Goal: Transaction & Acquisition: Purchase product/service

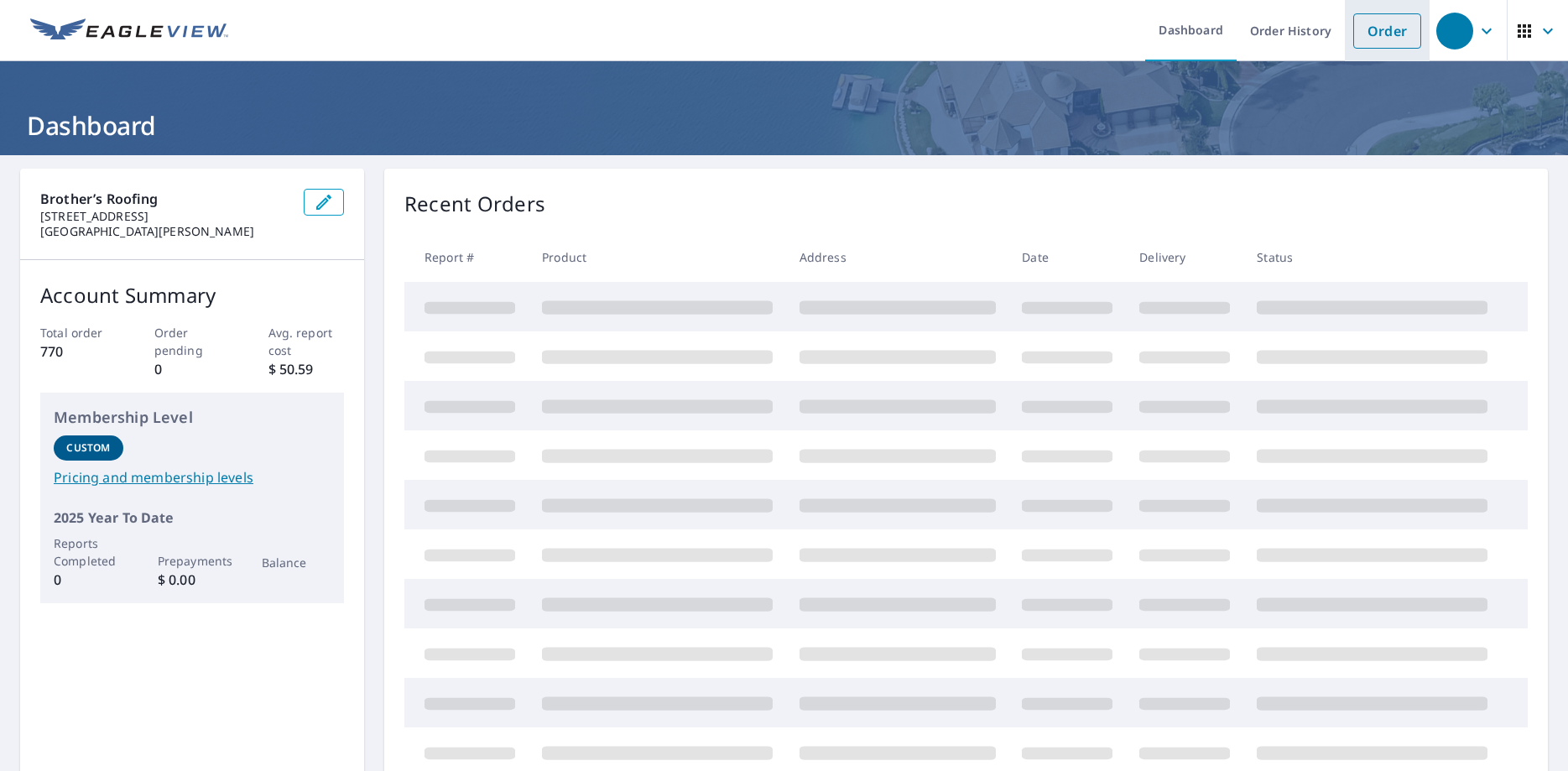
click at [1382, 31] on link "Order" at bounding box center [1386, 31] width 68 height 35
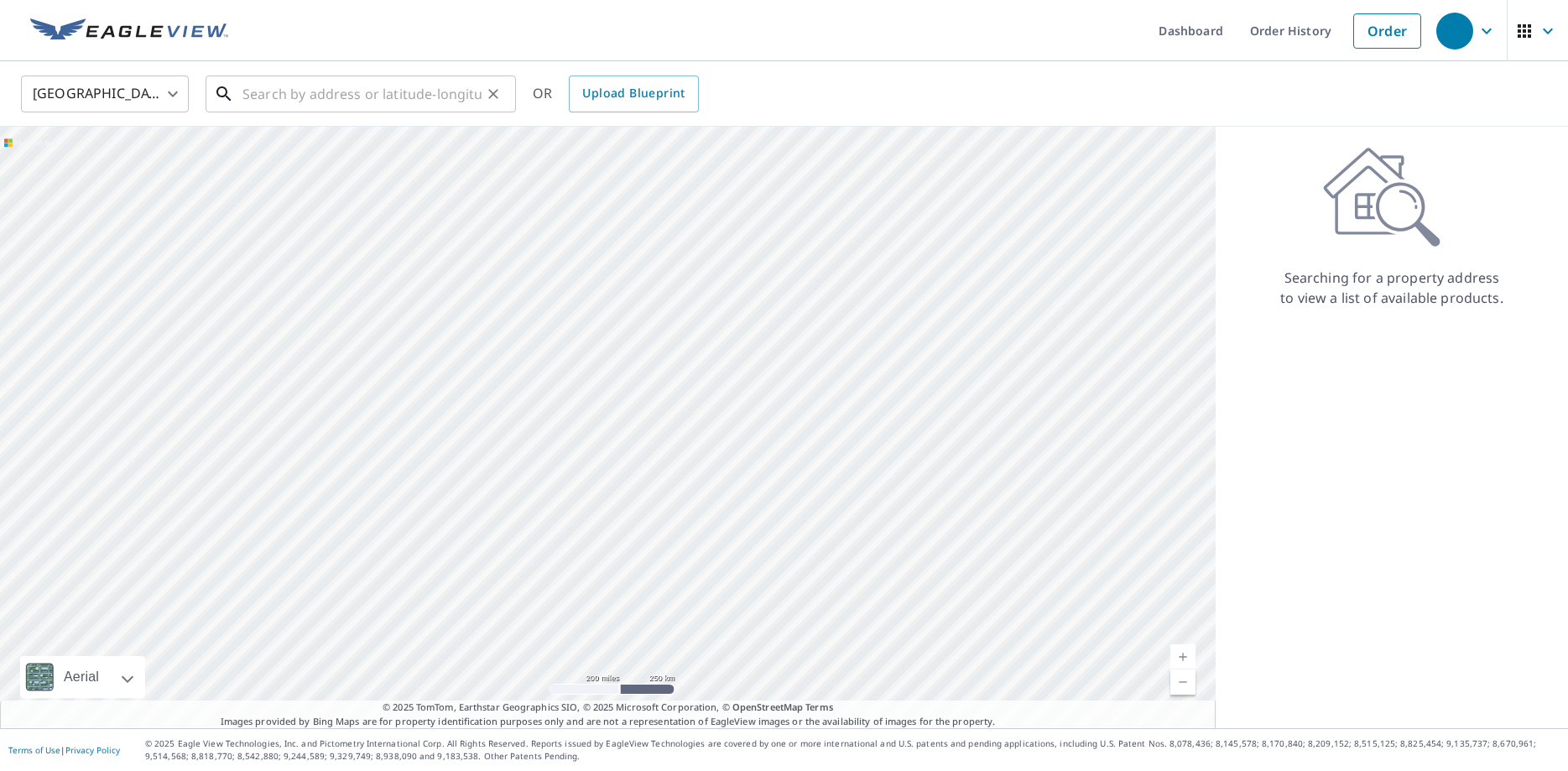
click at [443, 97] on input "text" at bounding box center [362, 94] width 239 height 47
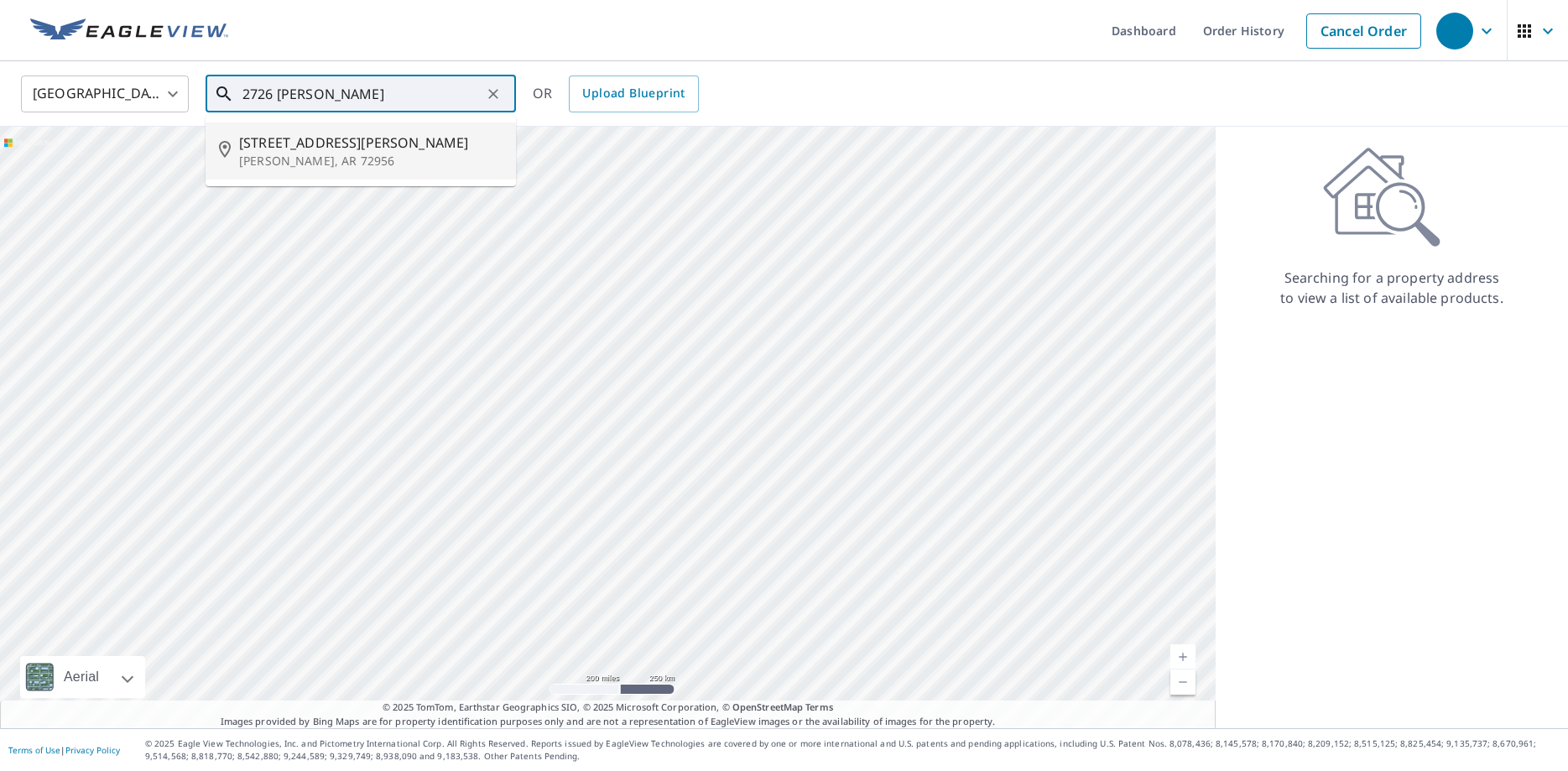
click at [359, 144] on span "[STREET_ADDRESS][PERSON_NAME]" at bounding box center [371, 143] width 263 height 20
type input "[STREET_ADDRESS][PERSON_NAME][PERSON_NAME]"
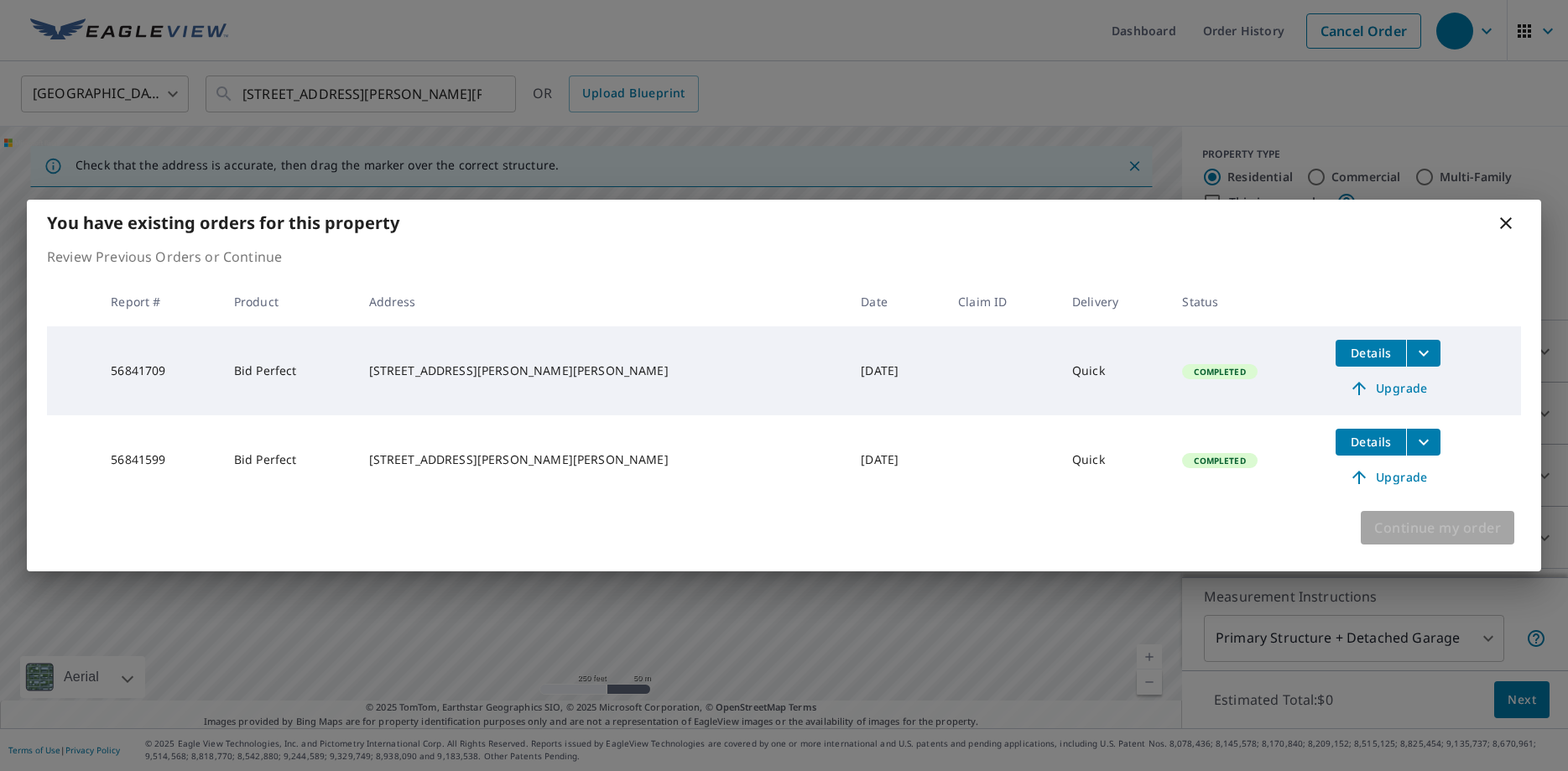
click at [1412, 528] on span "Continue my order" at bounding box center [1436, 527] width 127 height 23
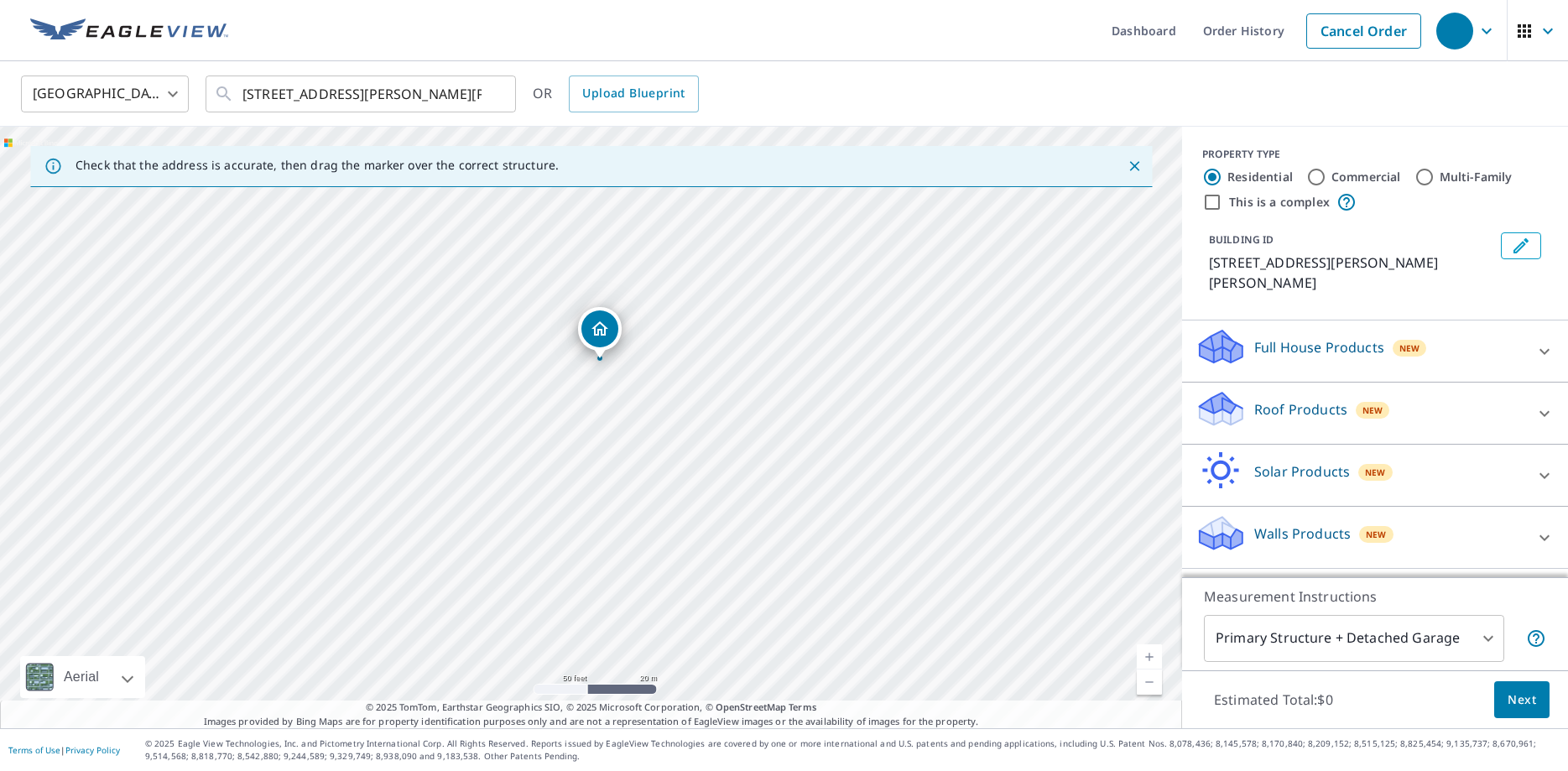
drag, startPoint x: 594, startPoint y: 424, endPoint x: 594, endPoint y: 473, distance: 49.0
click at [594, 473] on div "[STREET_ADDRESS][PERSON_NAME][PERSON_NAME]" at bounding box center [590, 427] width 1182 height 601
click at [1280, 399] on p "Roof Products" at bounding box center [1300, 410] width 93 height 20
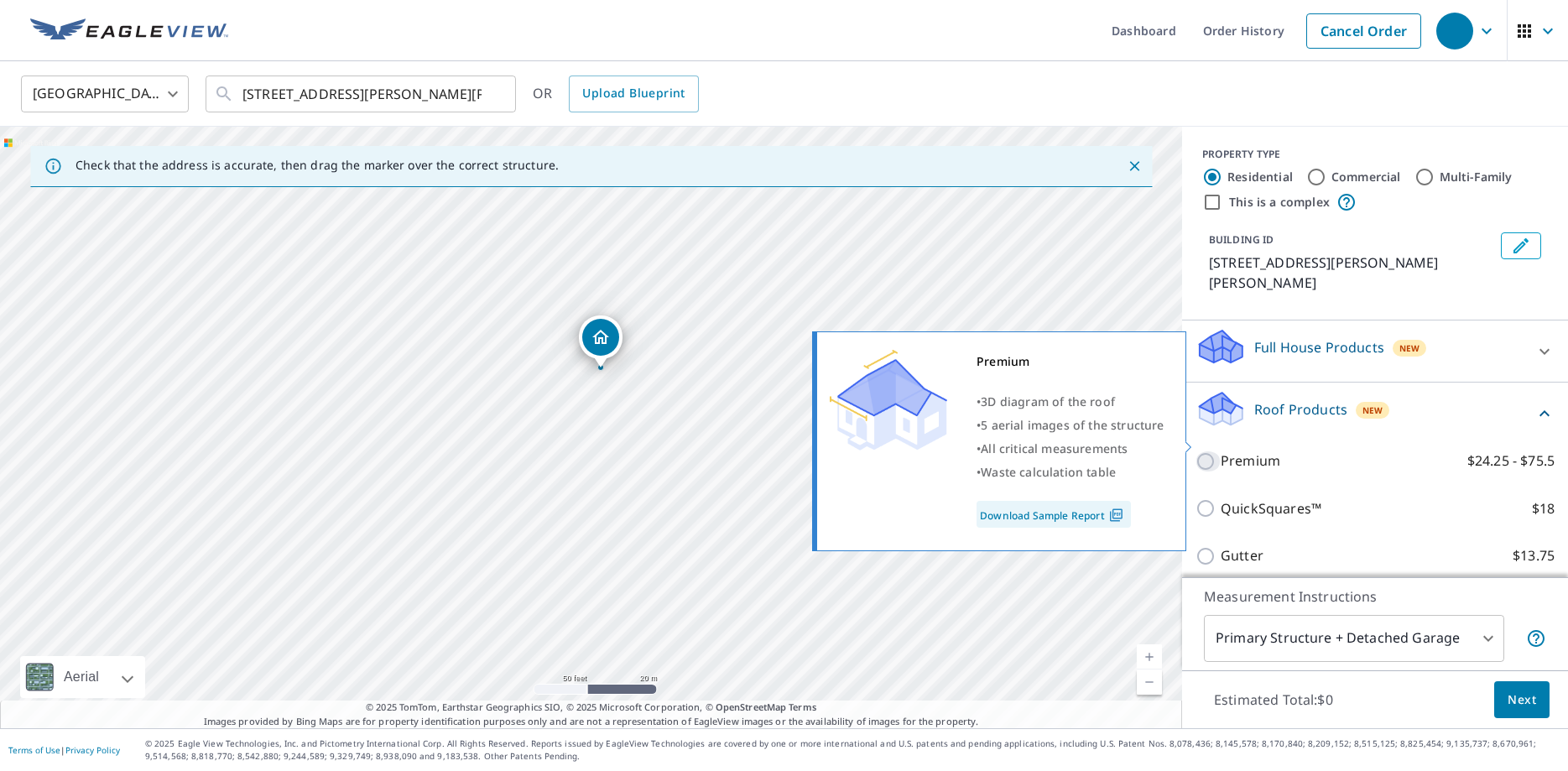
click at [1204, 451] on input "Premium $24.25 - $75.5" at bounding box center [1208, 461] width 25 height 20
checkbox input "true"
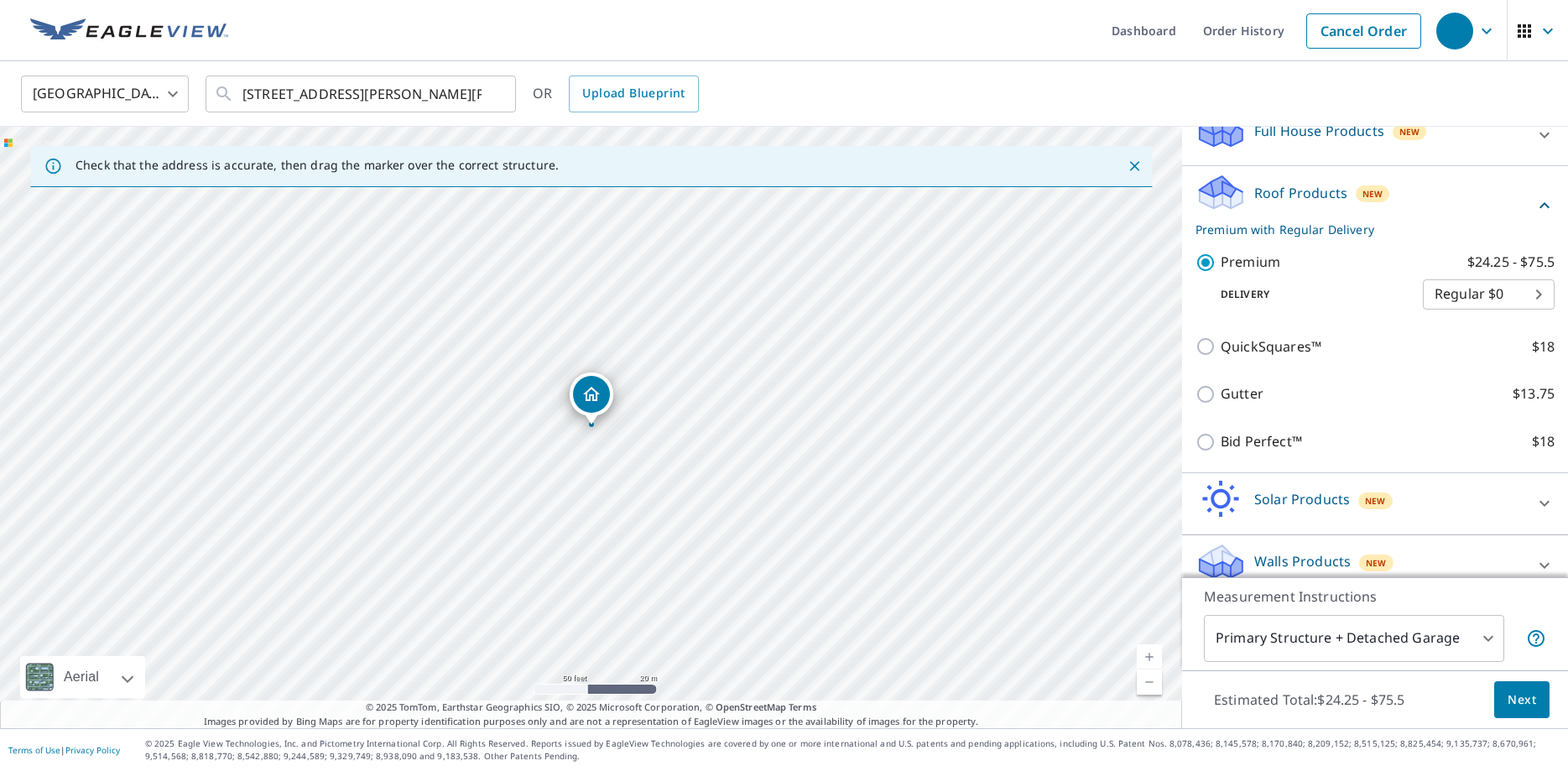
scroll to position [218, 0]
click at [1510, 702] on span "Next" at bounding box center [1521, 700] width 29 height 21
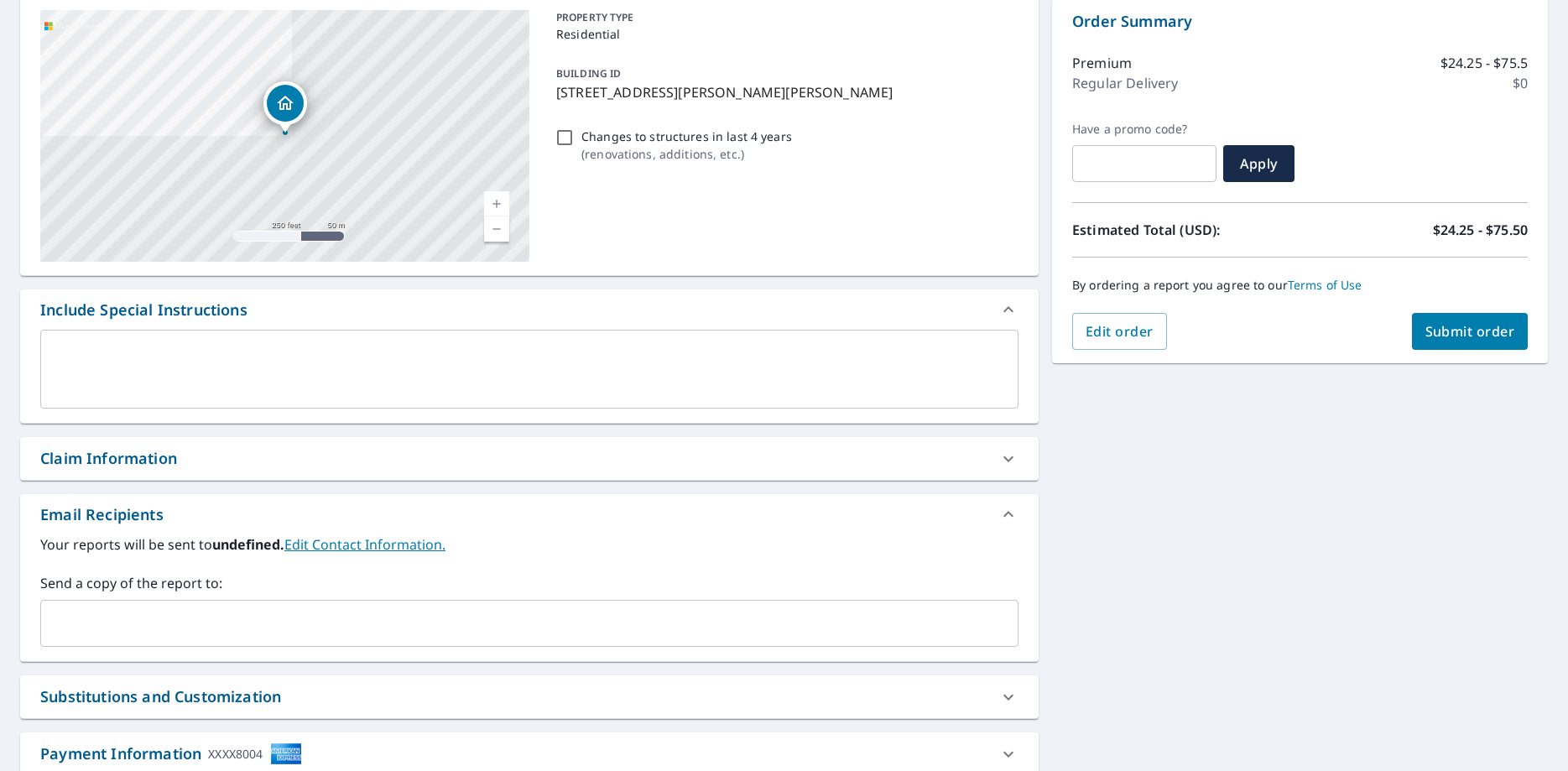
scroll to position [285, 0]
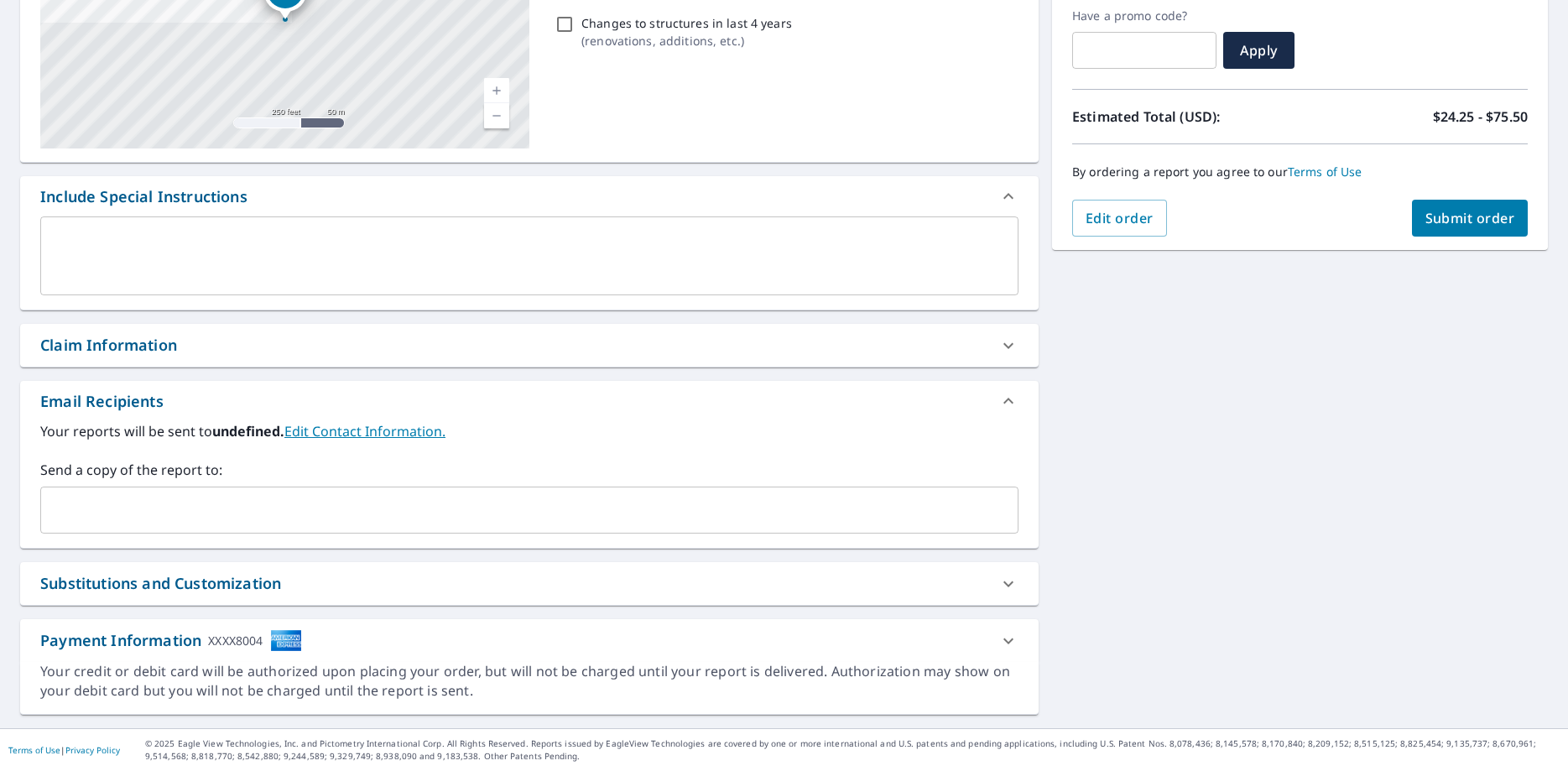
click at [309, 516] on input "text" at bounding box center [517, 510] width 938 height 32
click at [1481, 213] on span "Submit order" at bounding box center [1470, 218] width 90 height 19
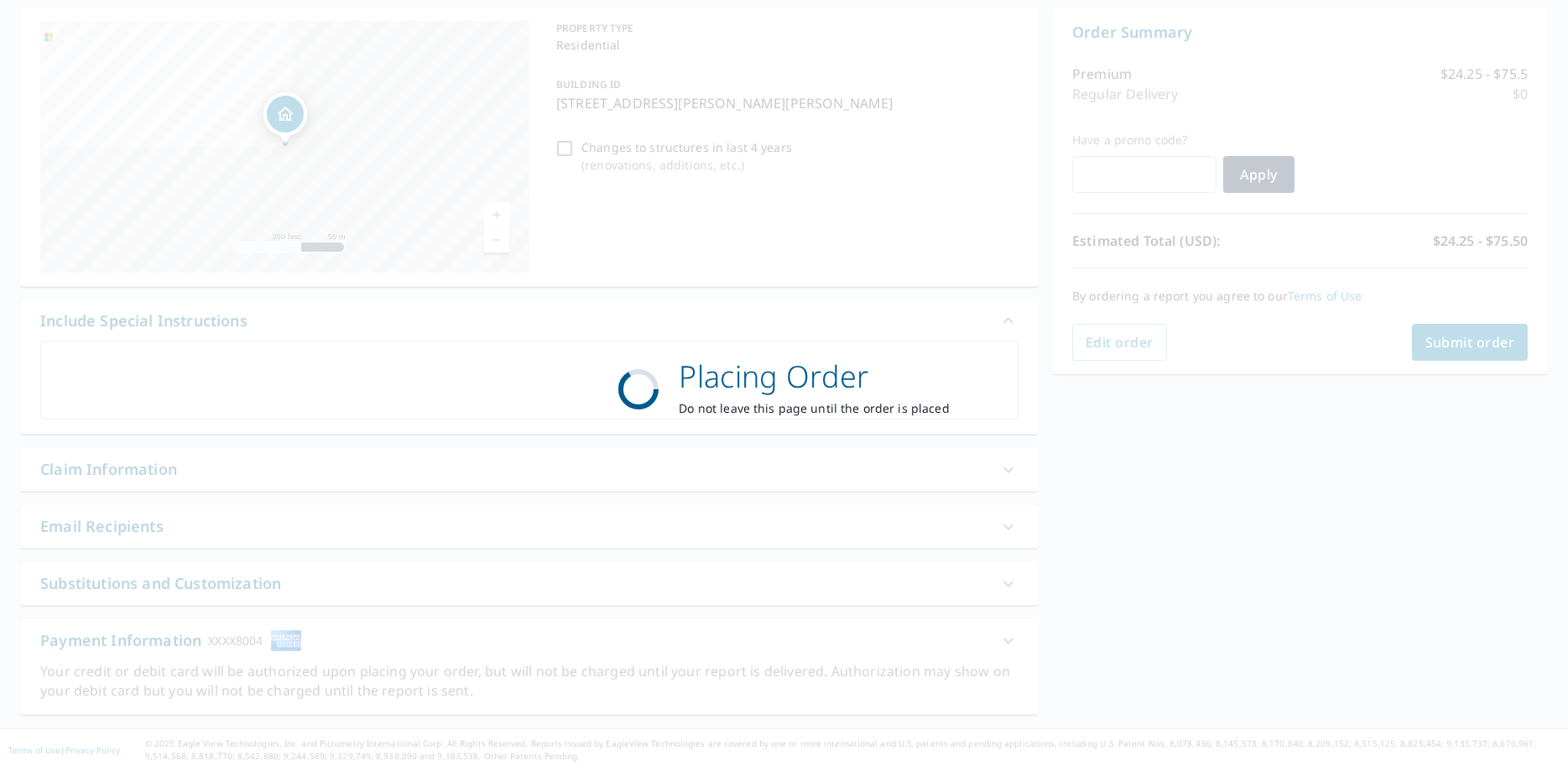
scroll to position [161, 0]
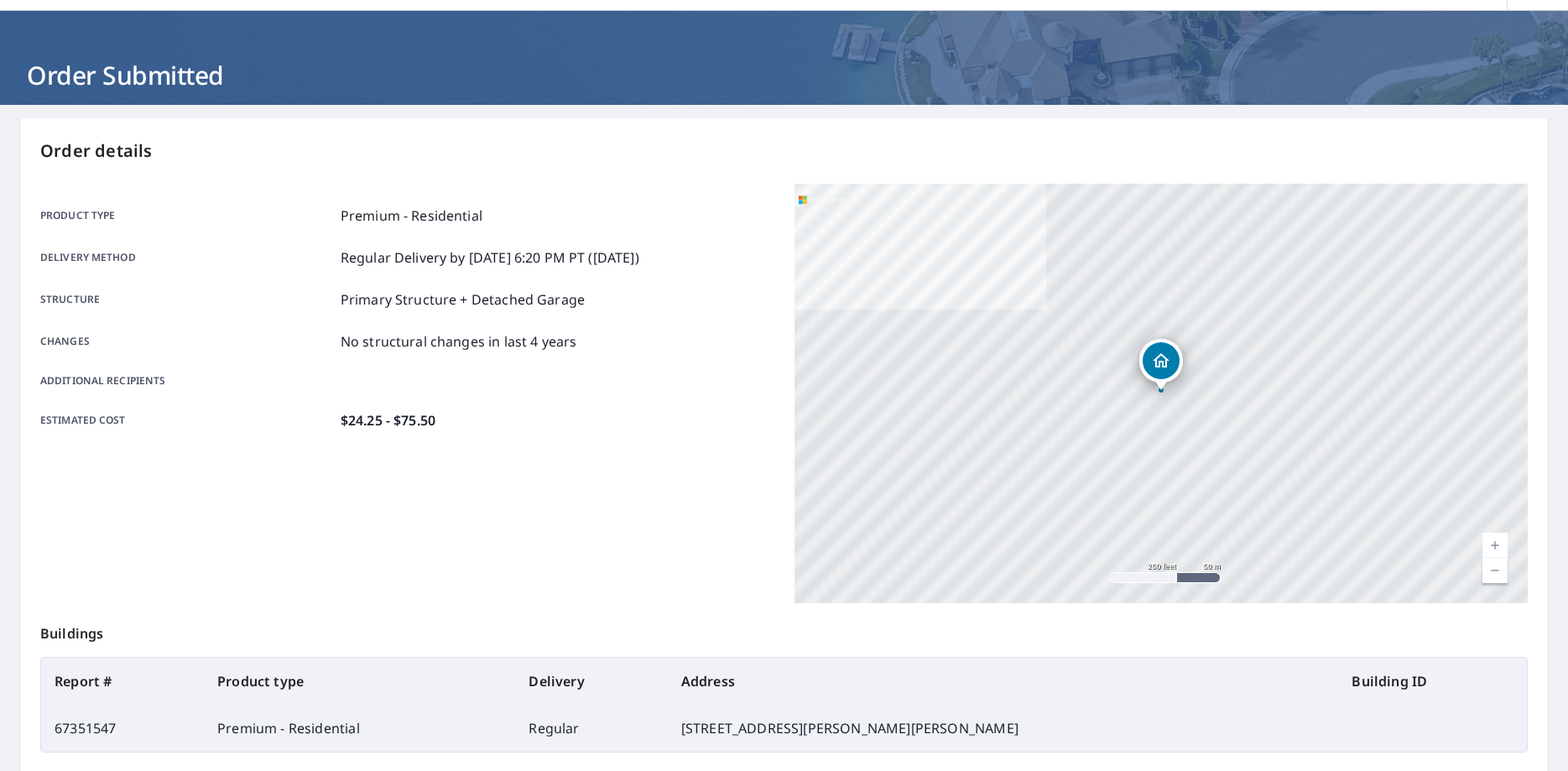
scroll to position [217, 0]
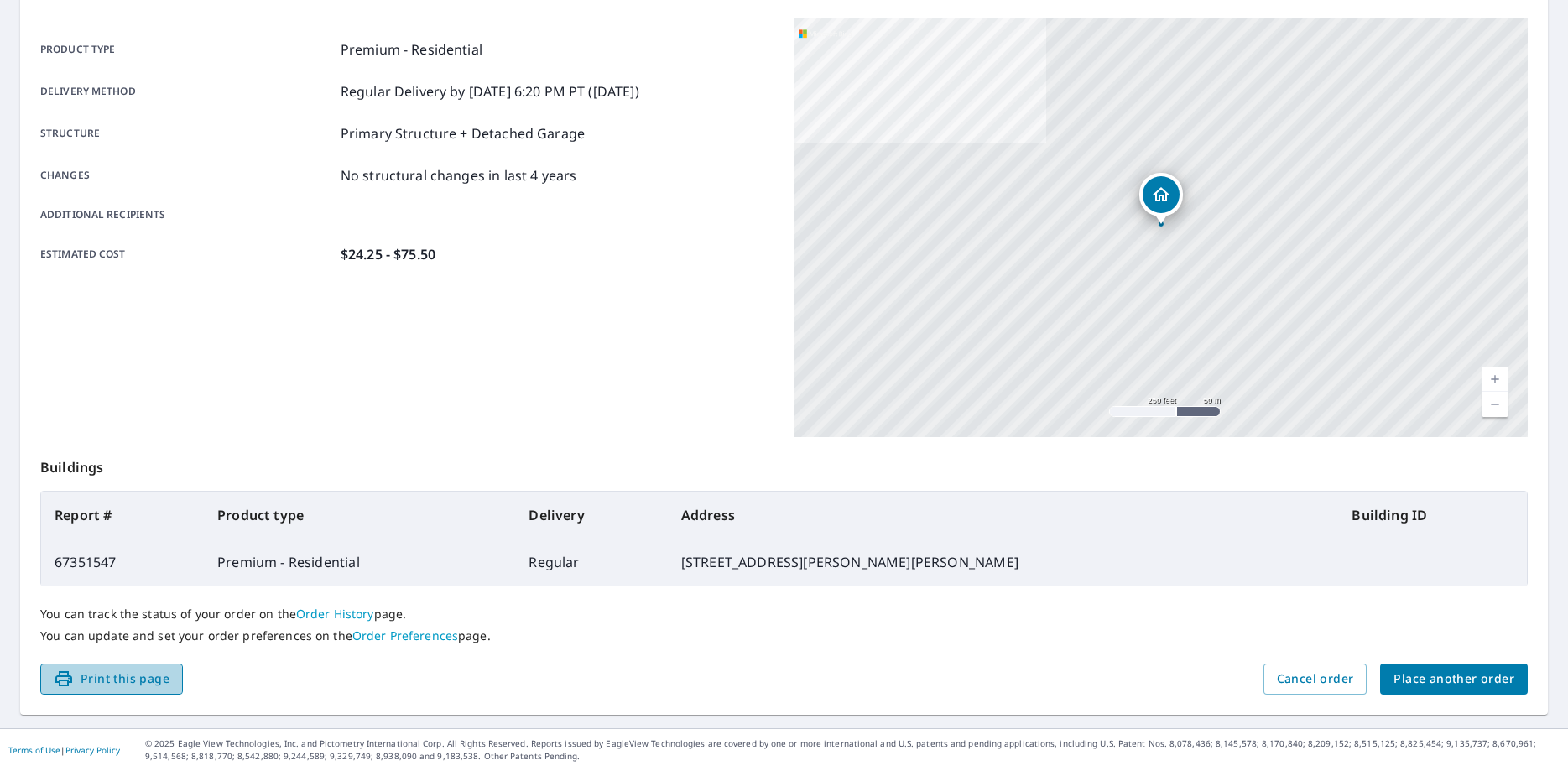
click at [101, 685] on span "Print this page" at bounding box center [111, 678] width 116 height 21
